Goal: Check status: Check status

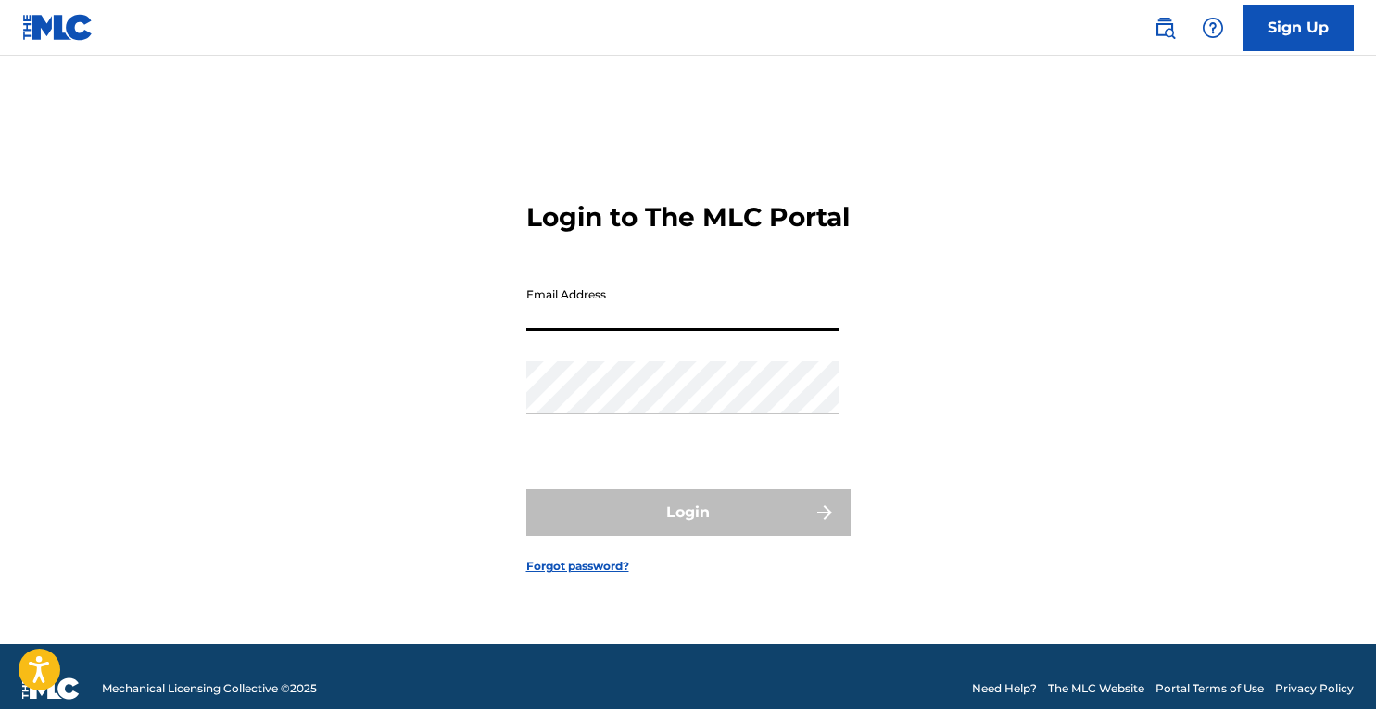
click at [630, 321] on input "Email Address" at bounding box center [682, 304] width 313 height 53
type input "[EMAIL_ADDRESS][DOMAIN_NAME]"
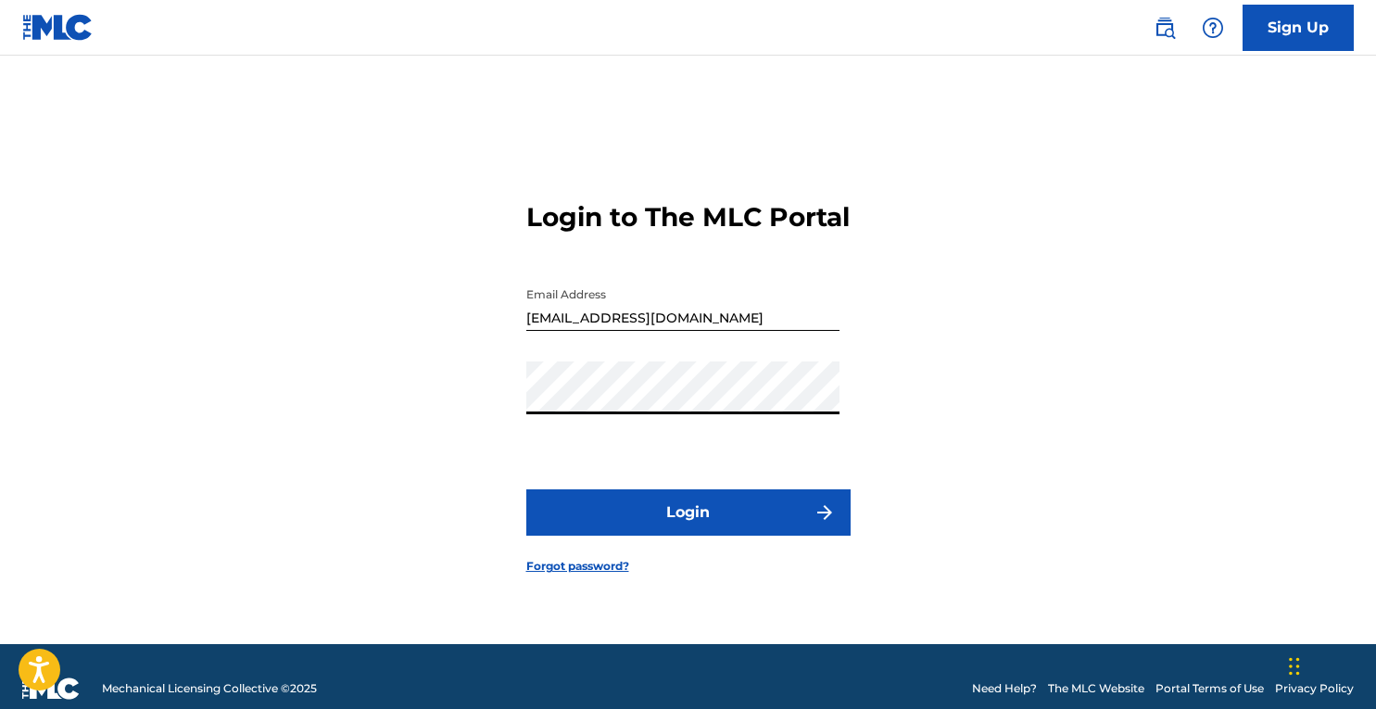
click at [526, 489] on button "Login" at bounding box center [688, 512] width 324 height 46
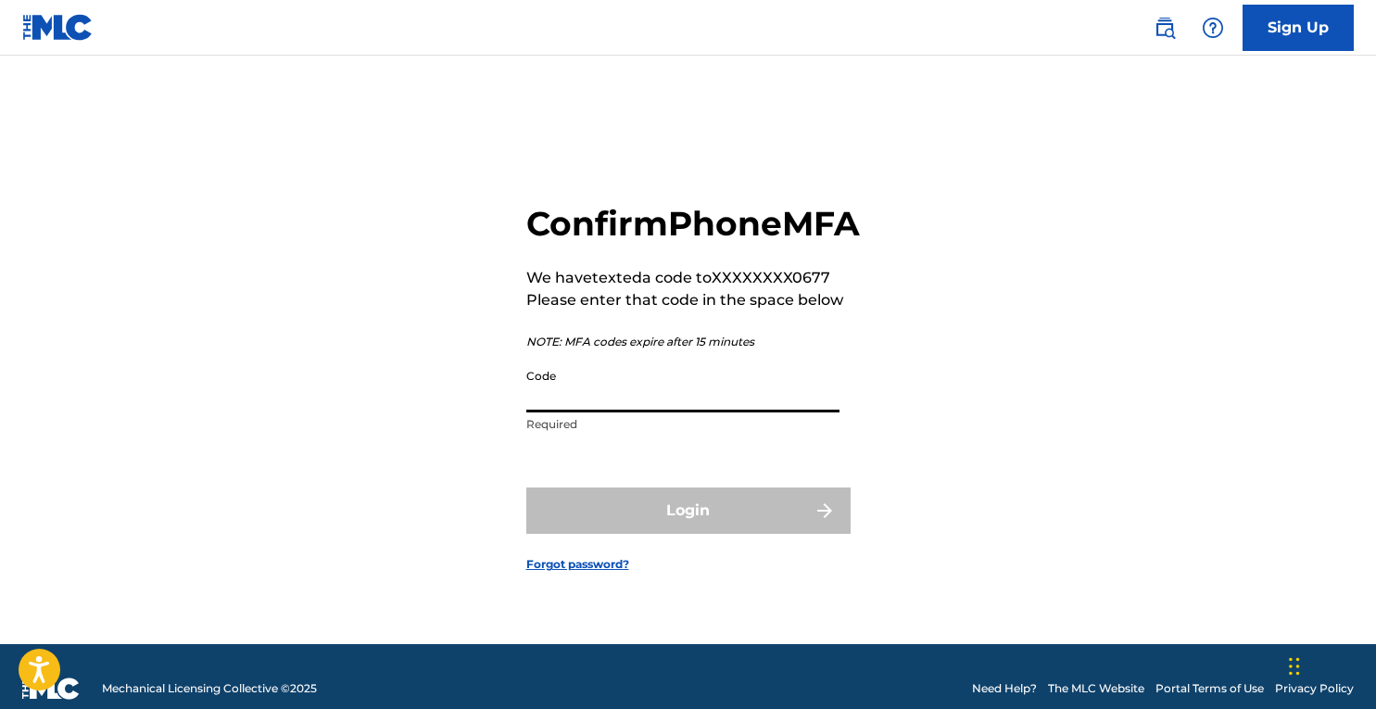
click at [610, 412] on input "Code" at bounding box center [682, 385] width 313 height 53
paste input "932065"
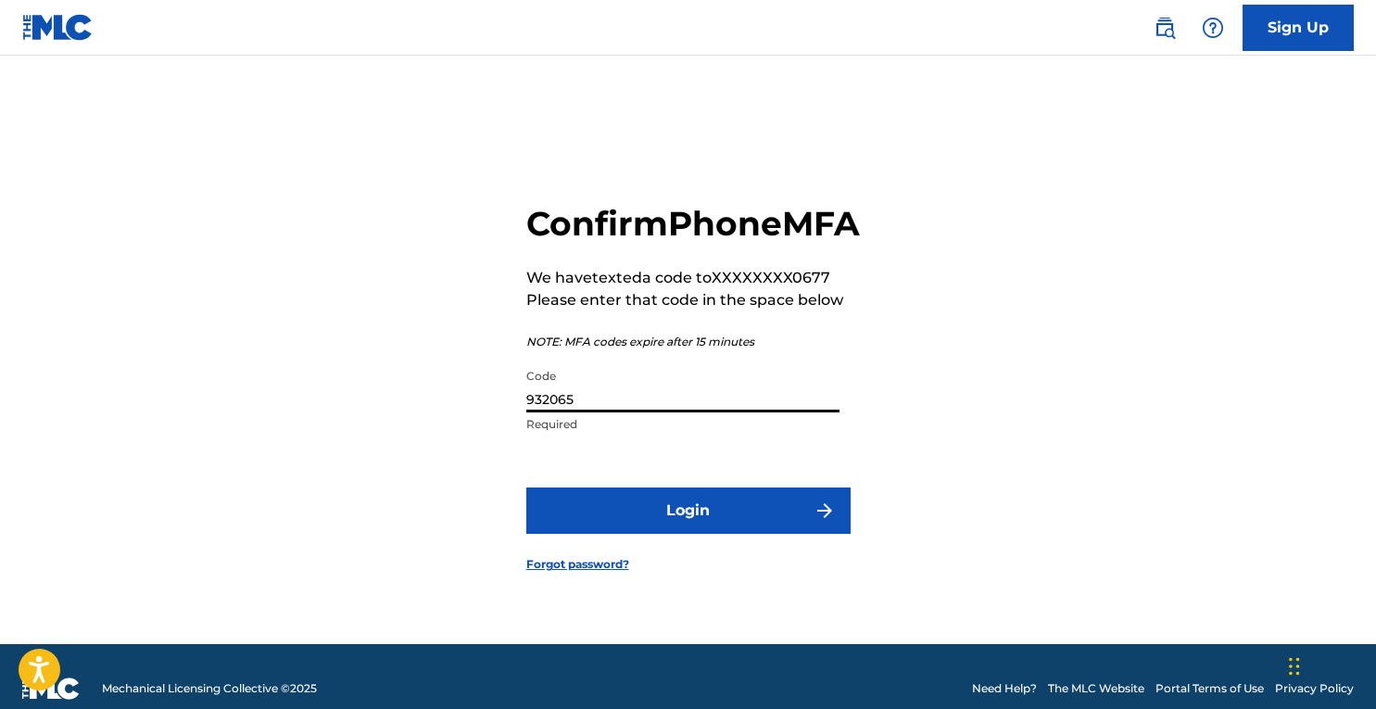
type input "932065"
click at [657, 534] on button "Login" at bounding box center [688, 510] width 324 height 46
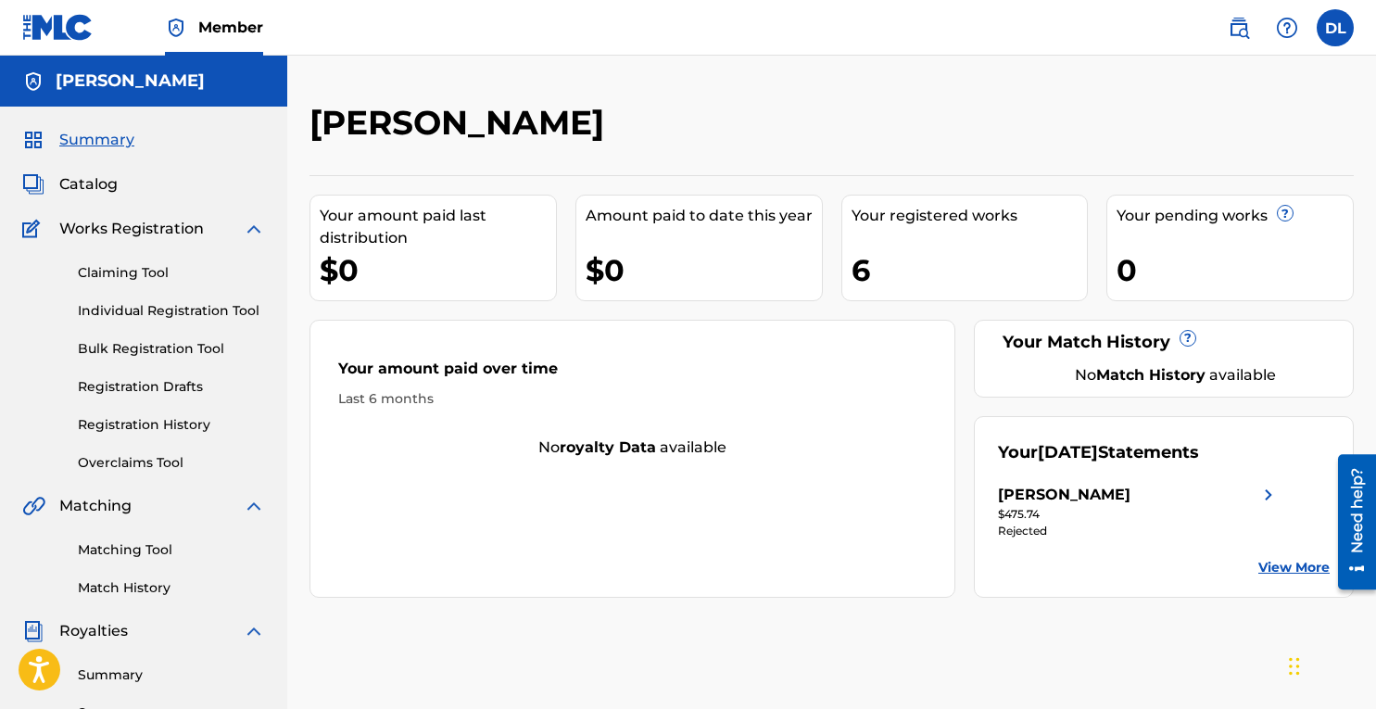
click at [1082, 497] on div "[PERSON_NAME]" at bounding box center [1064, 495] width 132 height 22
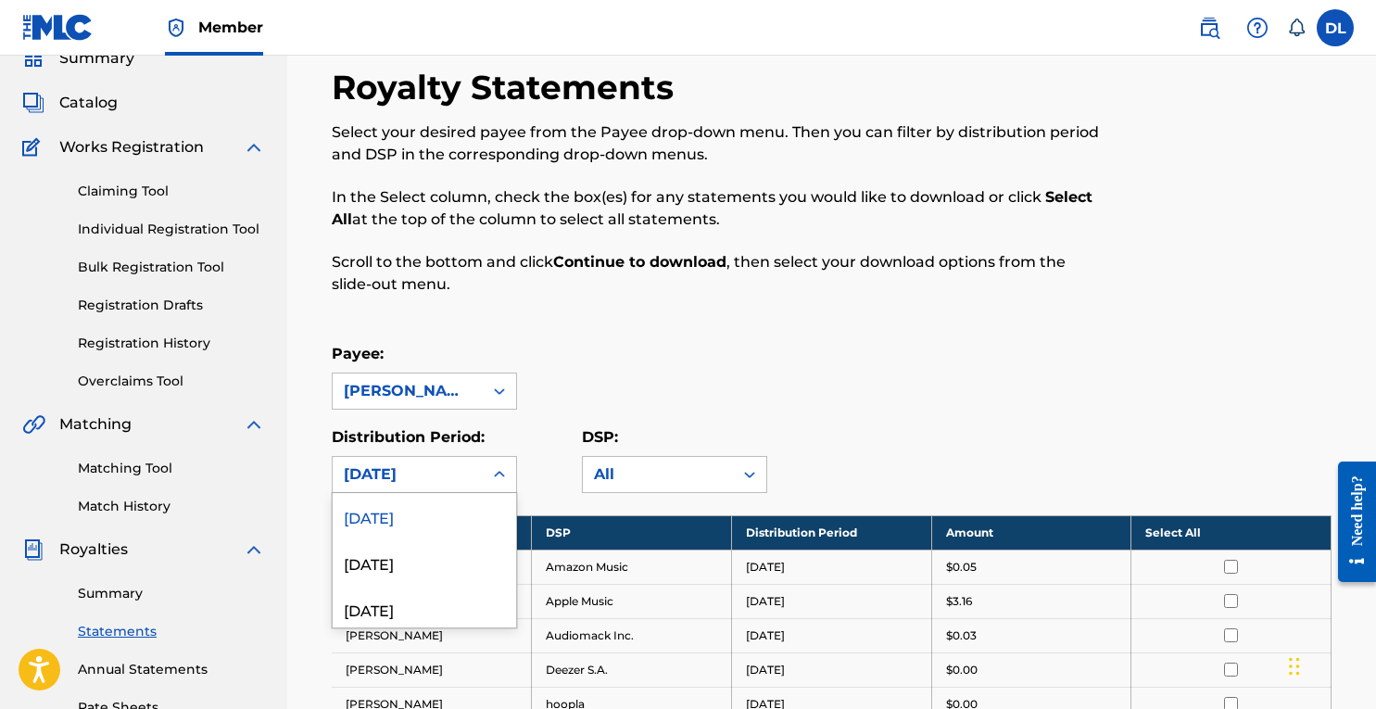
scroll to position [145, 0]
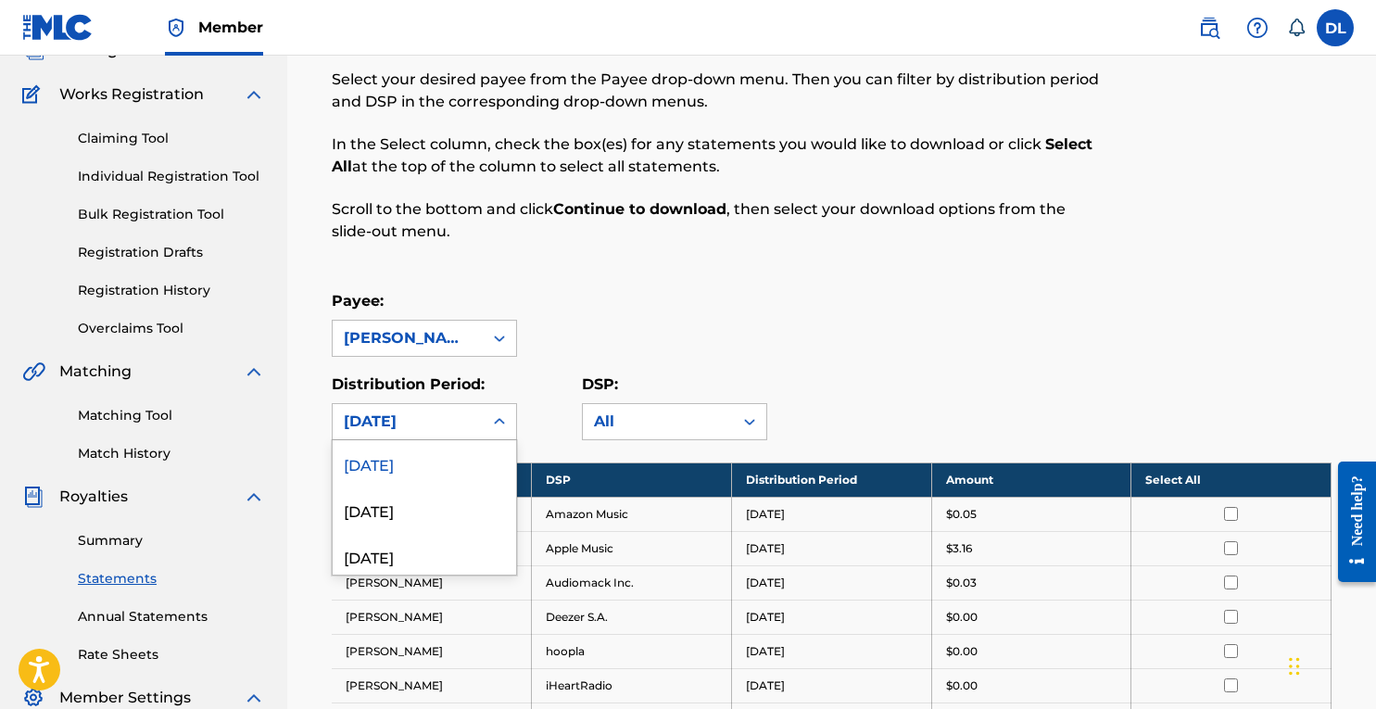
click at [465, 440] on div "[DATE], 1 of 53. 53 results available. Use Up and Down to choose options, press…" at bounding box center [424, 421] width 185 height 37
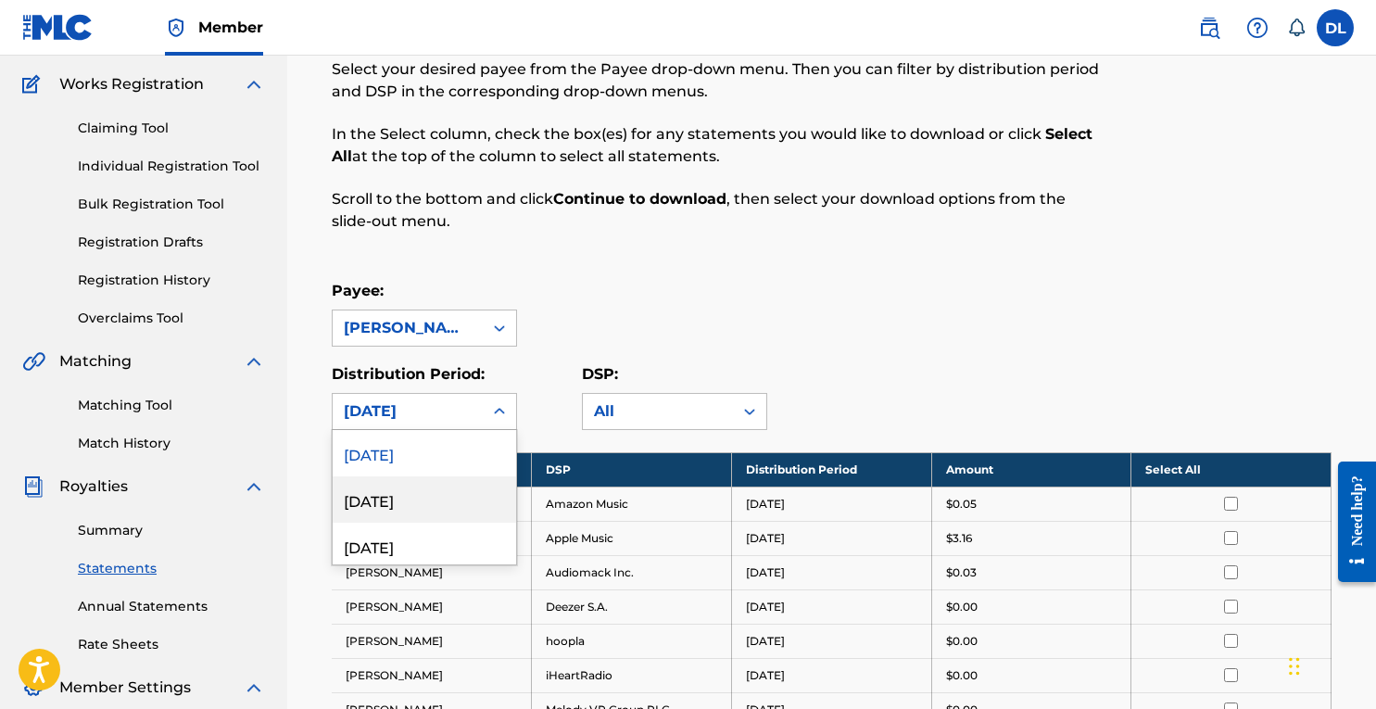
click at [434, 476] on div "[DATE]" at bounding box center [424, 499] width 183 height 46
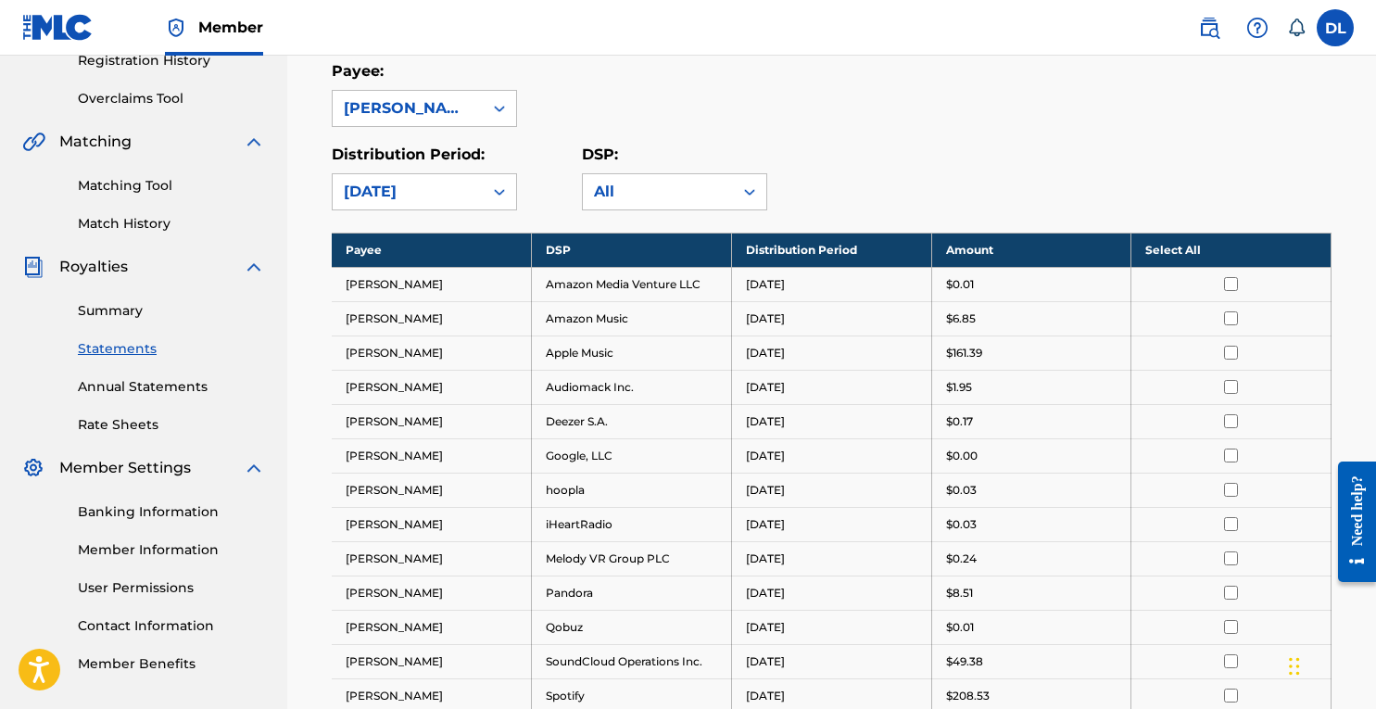
scroll to position [359, 0]
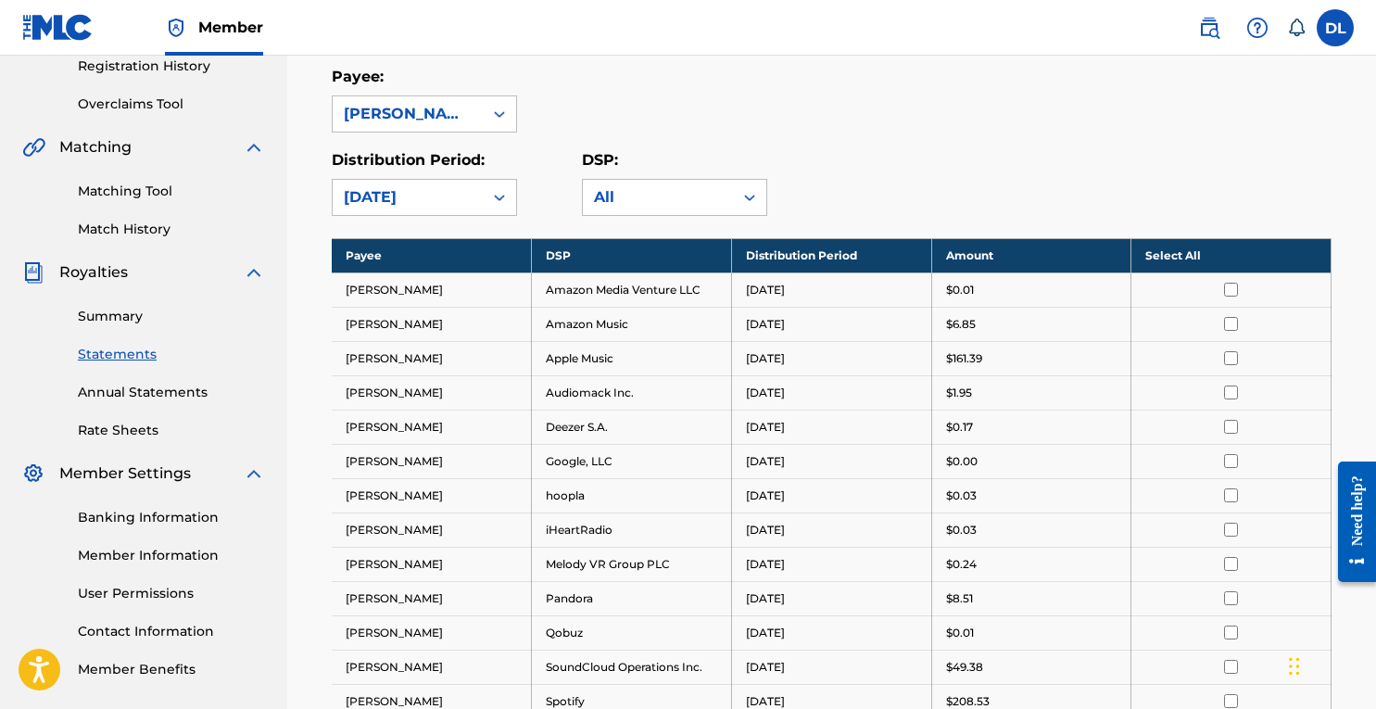
click at [404, 183] on div "[DATE]" at bounding box center [408, 197] width 150 height 35
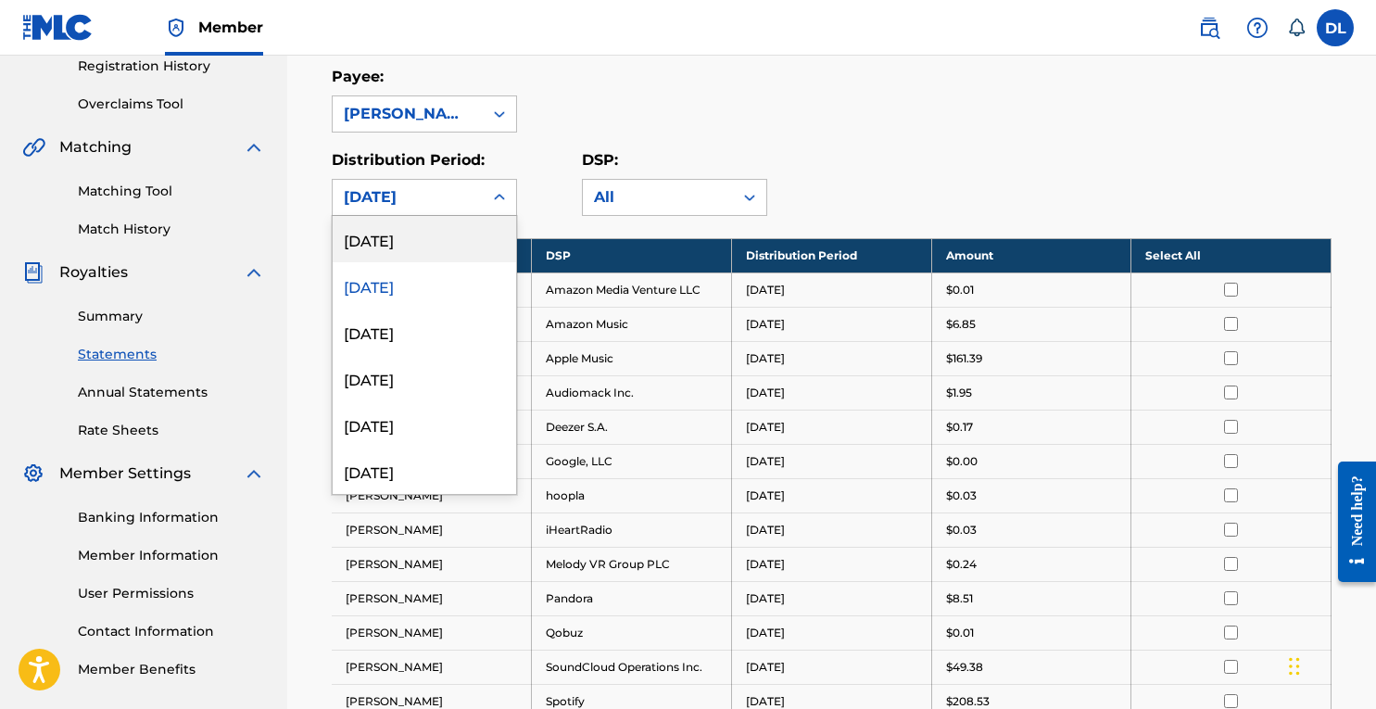
click at [815, 139] on div "Payee: DANIEL LOWNEY Distribution Period: option July 2025, selected. August 20…" at bounding box center [832, 141] width 1000 height 150
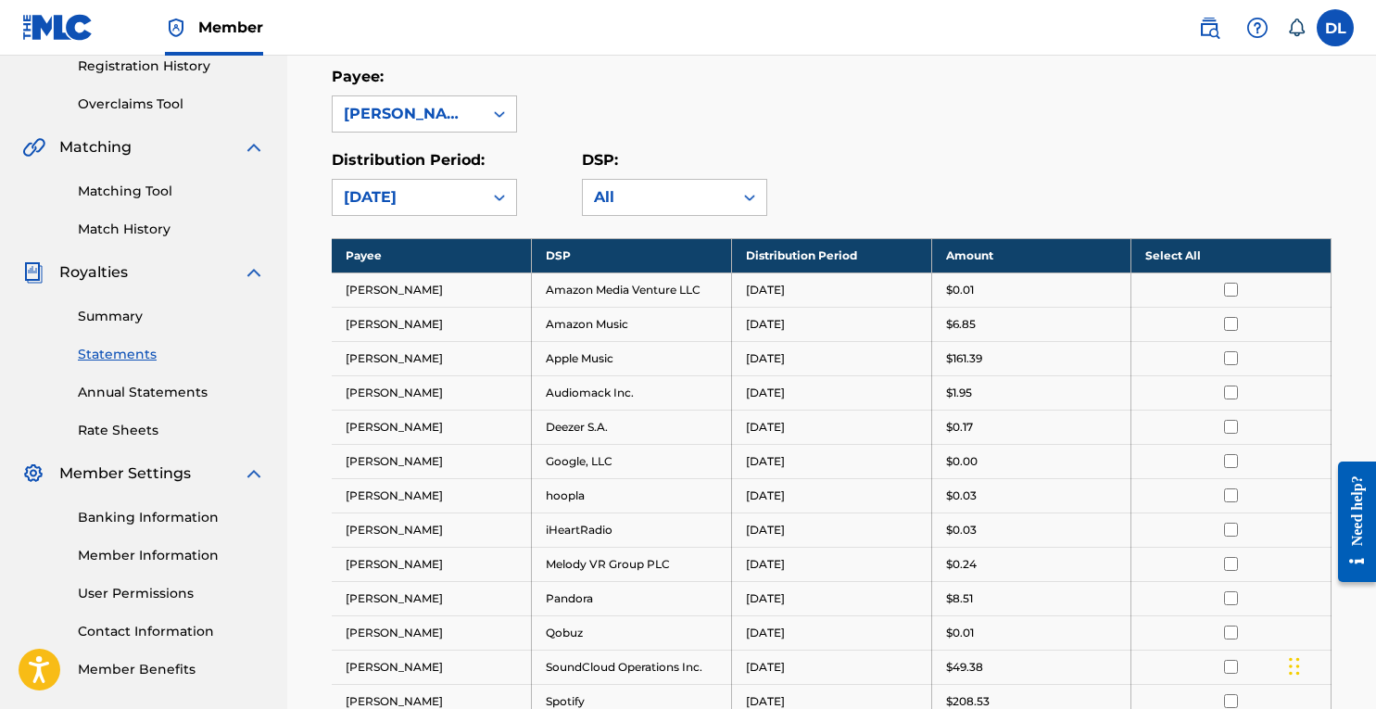
click at [115, 314] on link "Summary" at bounding box center [171, 316] width 187 height 19
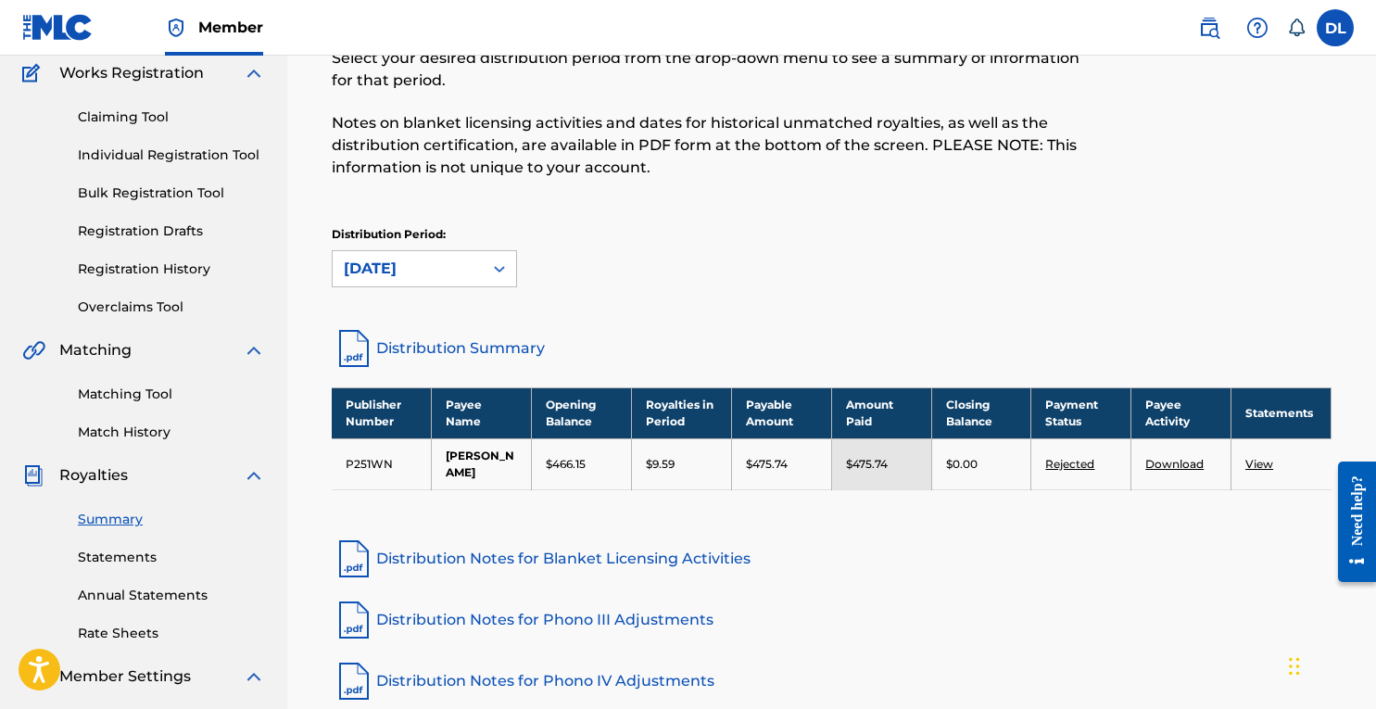
scroll to position [177, 0]
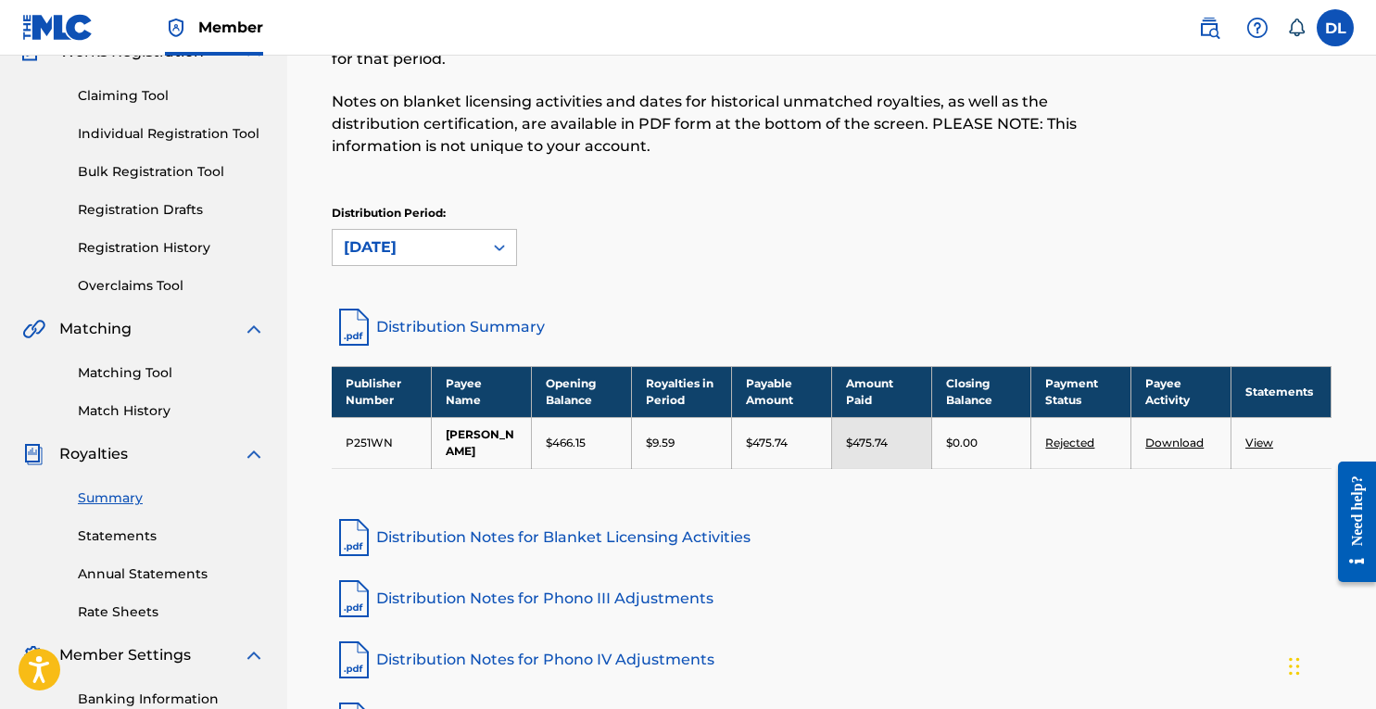
click at [1076, 447] on link "Rejected" at bounding box center [1069, 442] width 49 height 14
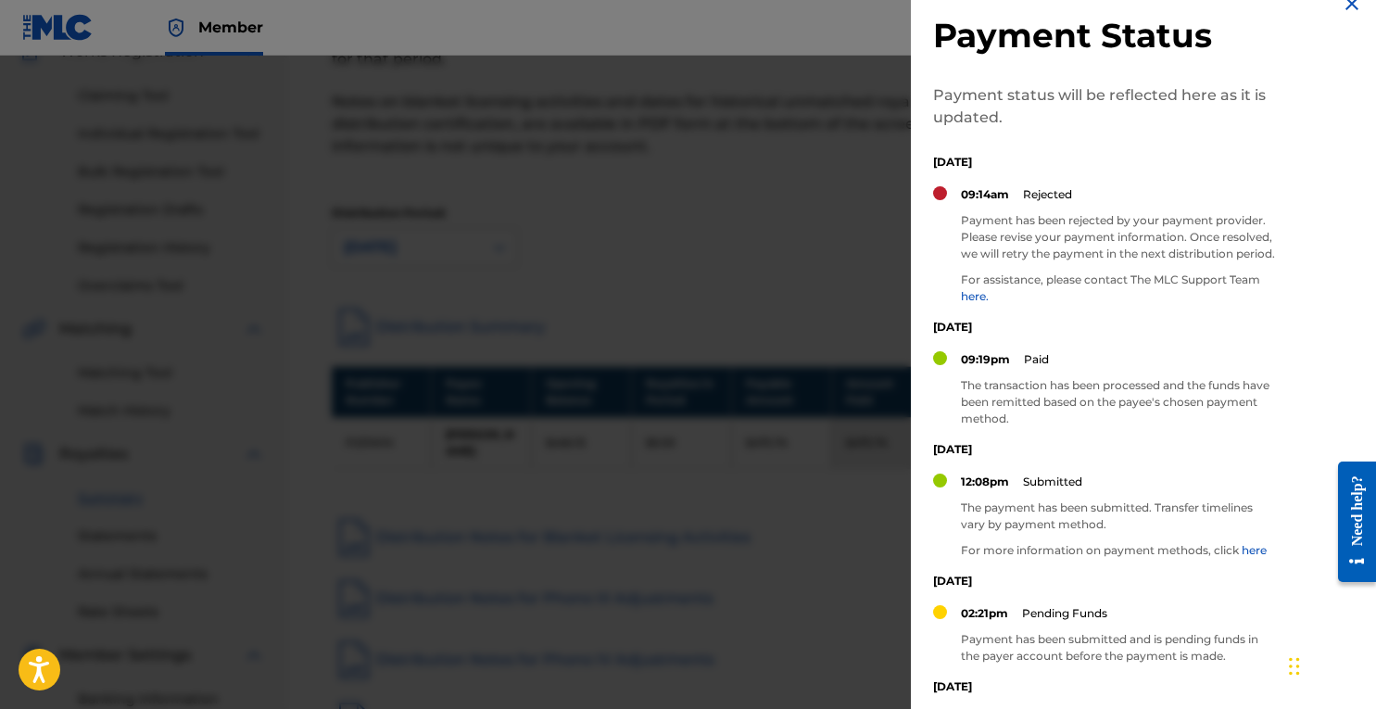
scroll to position [34, 0]
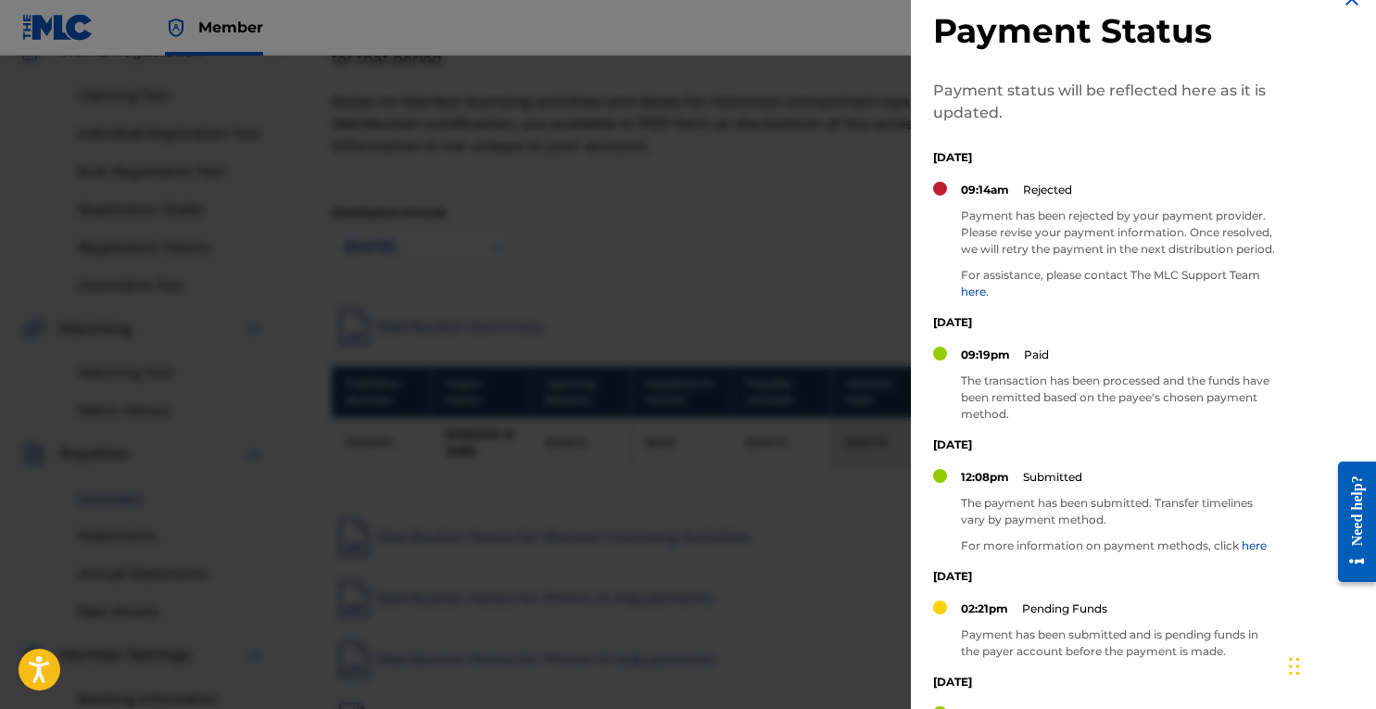
click at [804, 206] on div at bounding box center [688, 410] width 1376 height 709
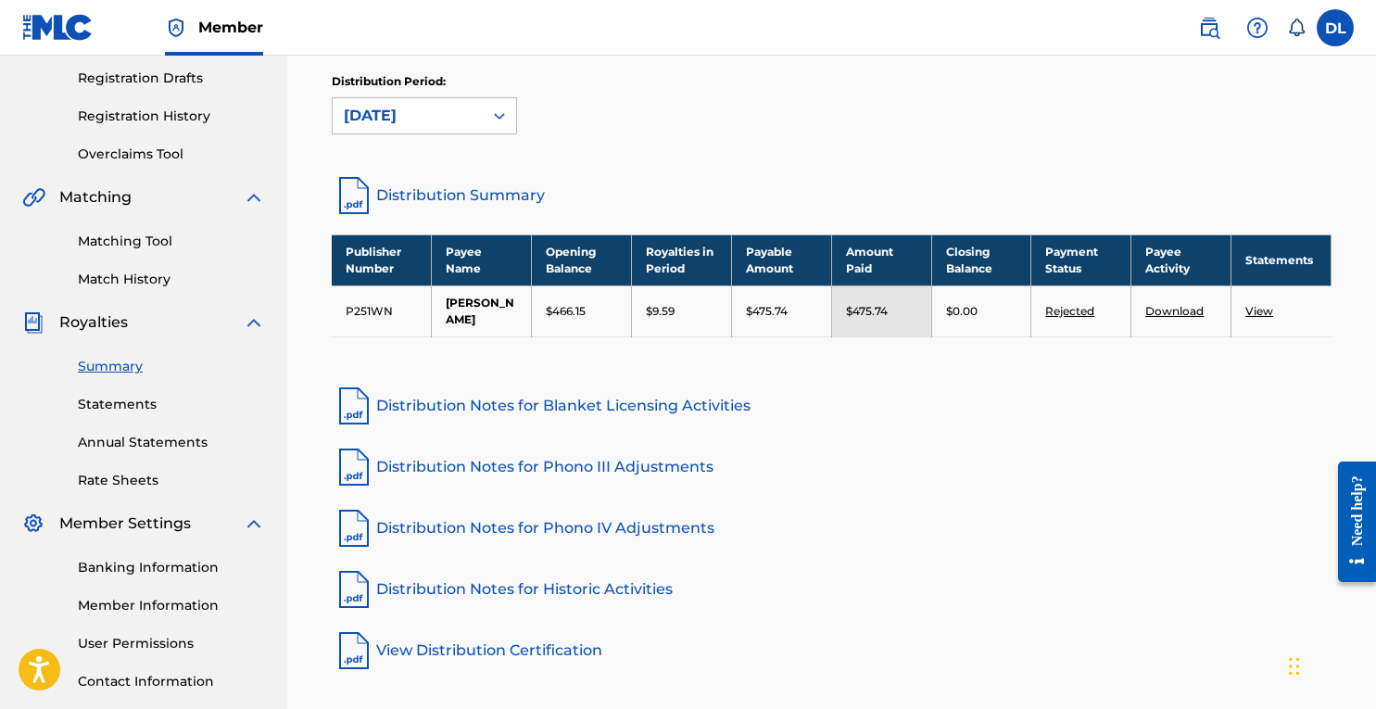
scroll to position [344, 0]
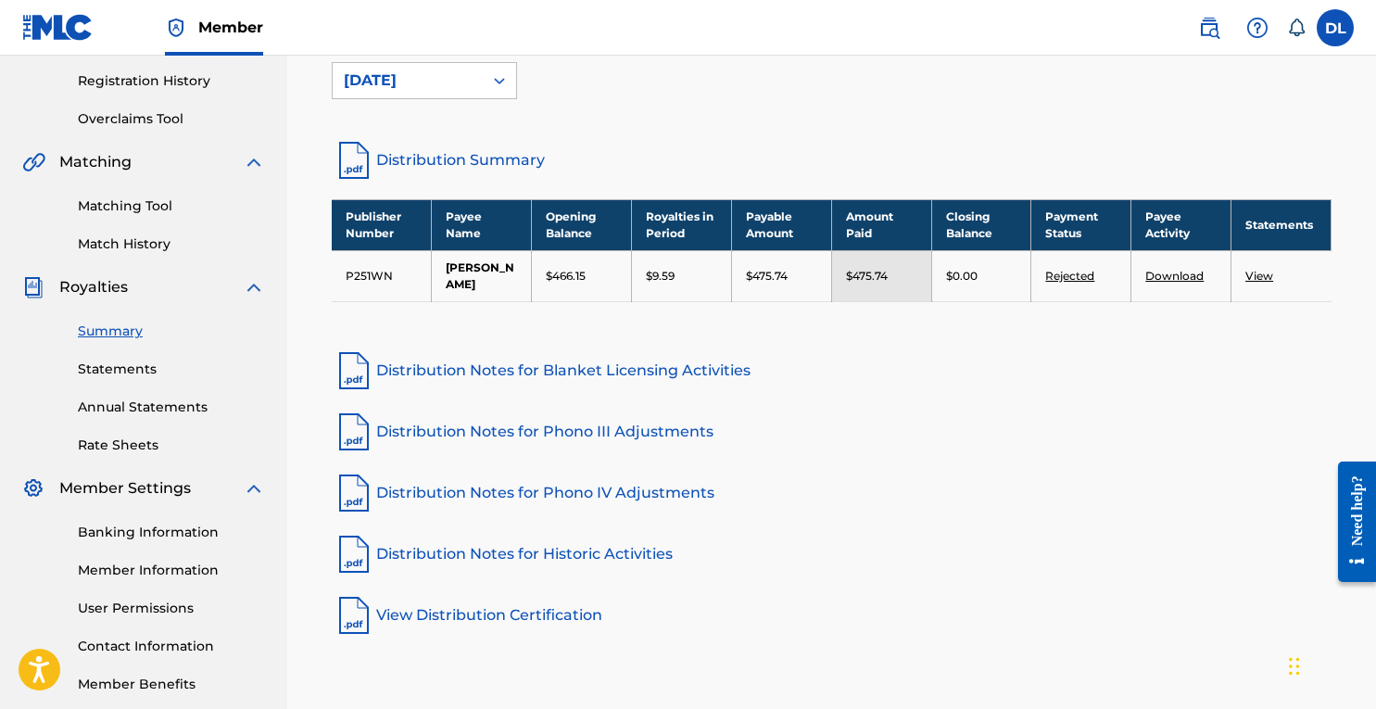
click at [170, 525] on link "Banking Information" at bounding box center [171, 531] width 187 height 19
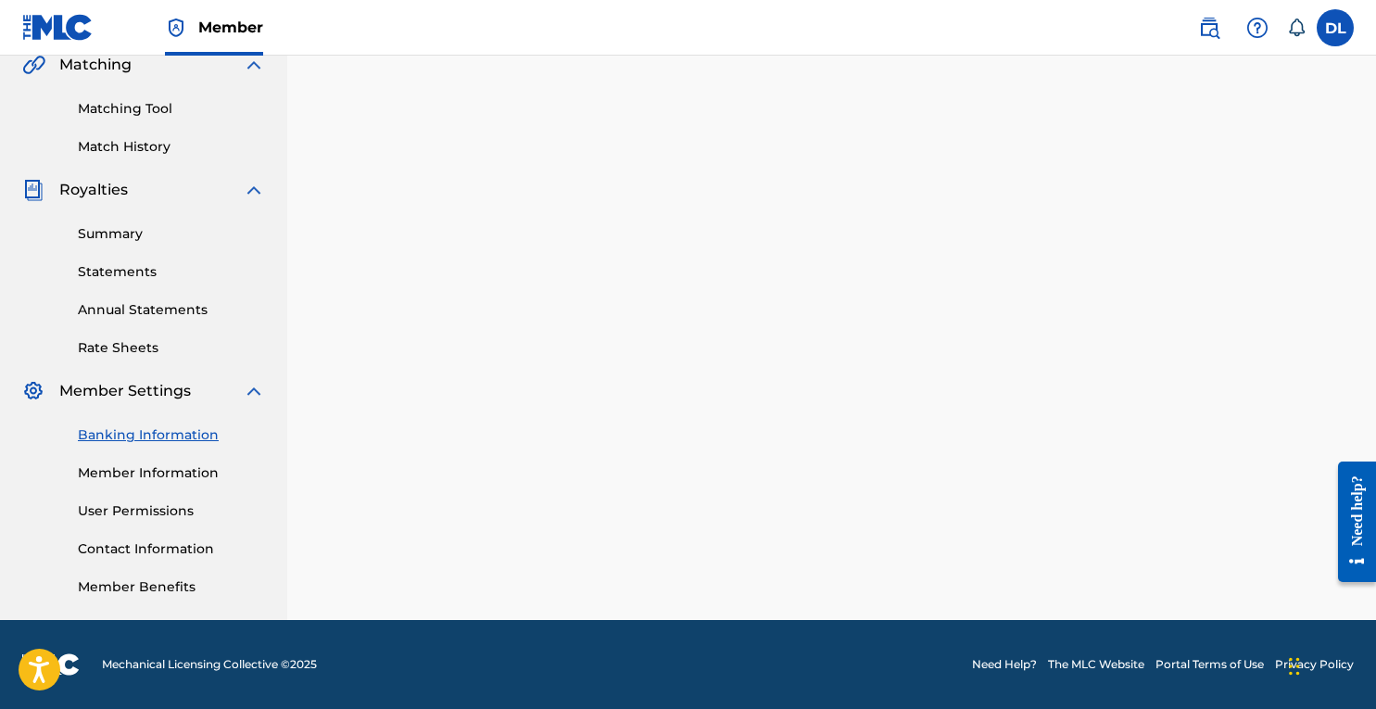
scroll to position [440, 0]
click at [94, 437] on link "Banking Information" at bounding box center [171, 435] width 187 height 19
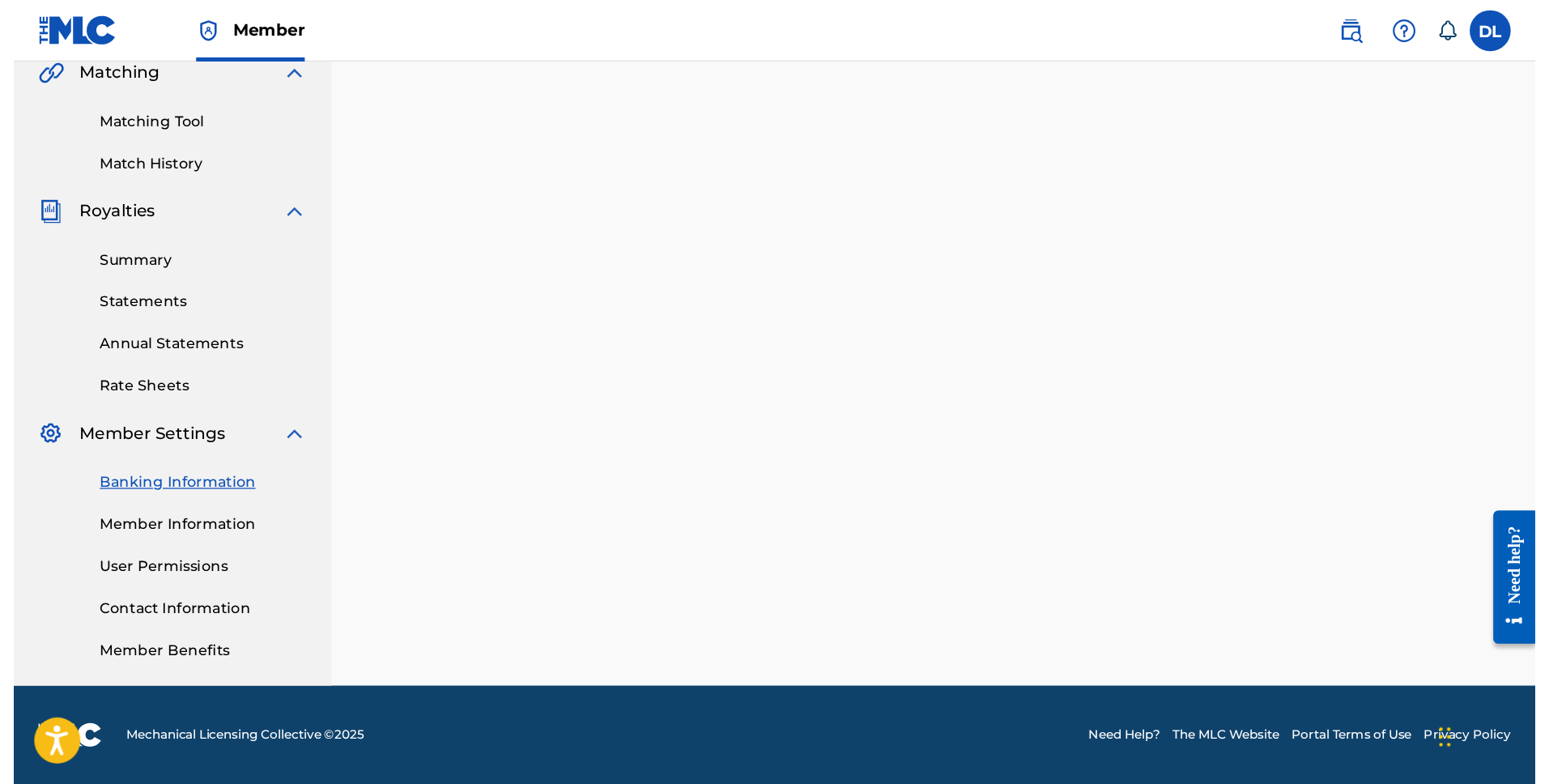
scroll to position [0, 0]
